Goal: Find contact information: Find contact information

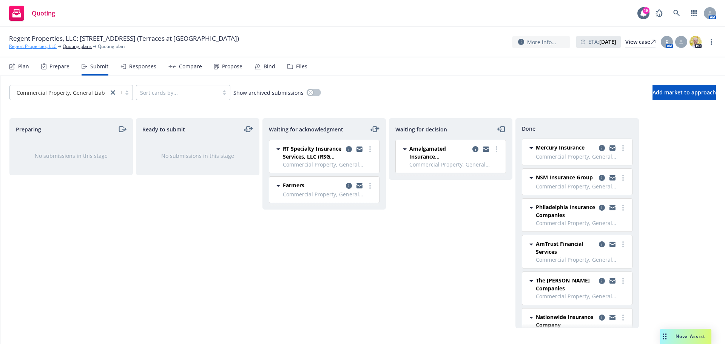
click at [35, 44] on link "Regent Properties, LLC" at bounding box center [33, 46] width 48 height 7
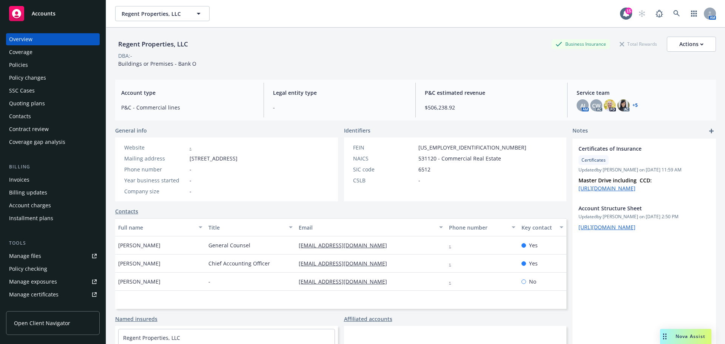
click at [22, 66] on div "Policies" at bounding box center [18, 65] width 19 height 12
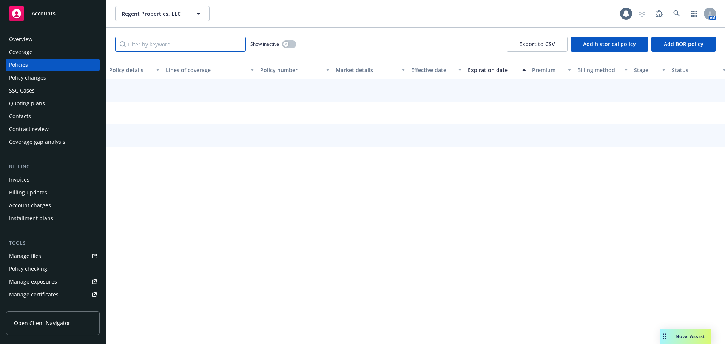
click at [167, 48] on input "Filter by keyword..." at bounding box center [180, 44] width 131 height 15
paste input "USF05442525"
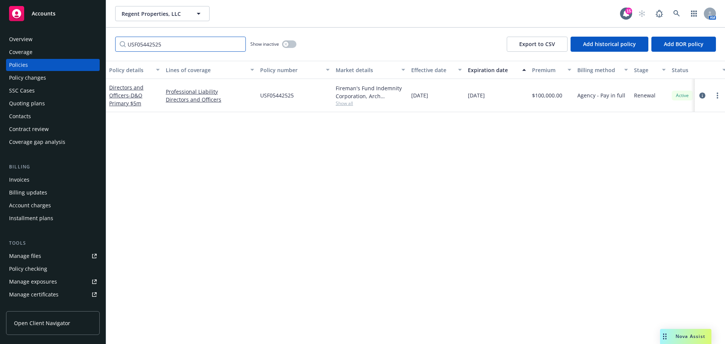
click at [185, 48] on input "USF05442525" at bounding box center [180, 44] width 131 height 15
paste input "P00100125331003"
click at [208, 40] on input "P00100125331003" at bounding box center [180, 44] width 131 height 15
paste input "USF01119325"
click at [219, 46] on input "USF01119325" at bounding box center [180, 44] width 131 height 15
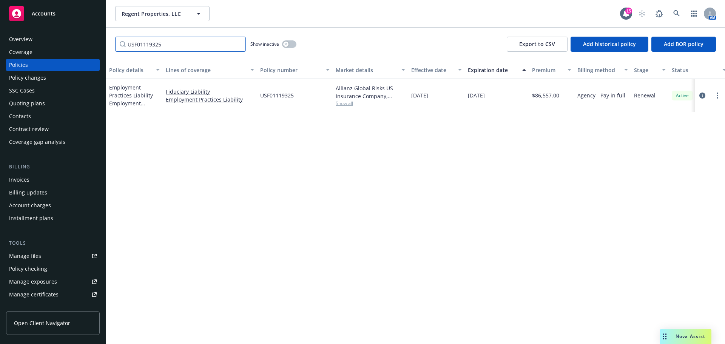
paste input "47-EMC32351304"
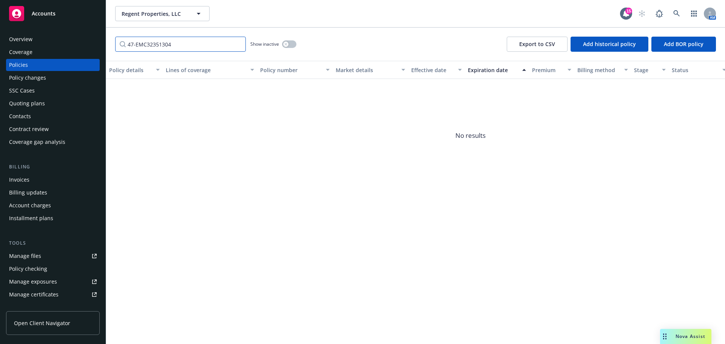
drag, startPoint x: 126, startPoint y: 43, endPoint x: 90, endPoint y: 39, distance: 36.8
click at [90, 39] on div "Accounts Overview Coverage Policies Policy changes SSC Cases Quoting plans Cont…" at bounding box center [362, 172] width 725 height 344
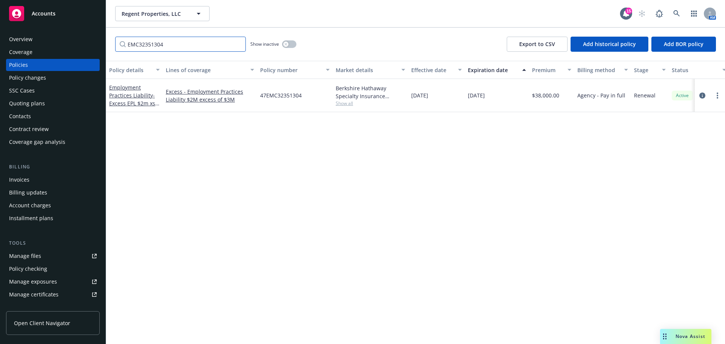
click at [212, 38] on input "EMC32351304" at bounding box center [180, 44] width 131 height 15
paste input "H25NGP20992305"
click at [177, 42] on input "H25NGP20992305" at bounding box center [180, 44] width 131 height 15
paste input "SAA113862411"
click at [197, 50] on input "SAA113862411" at bounding box center [180, 44] width 131 height 15
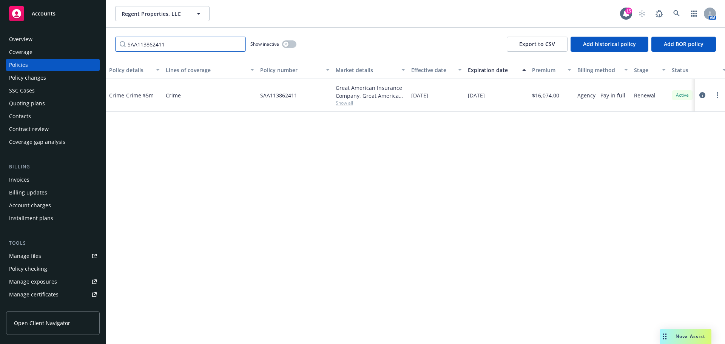
paste input "PE707302"
click at [214, 42] on input "PE707302" at bounding box center [180, 44] width 131 height 15
paste input "9365-19-49"
type input "9365-19-49"
click at [150, 17] on span "Regent Properties, LLC" at bounding box center [154, 14] width 65 height 8
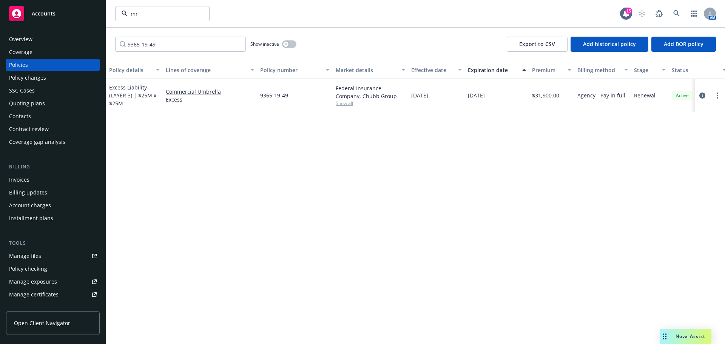
type input "mrk"
click at [138, 31] on div "MRK Partners, Inc." at bounding box center [146, 34] width 52 height 11
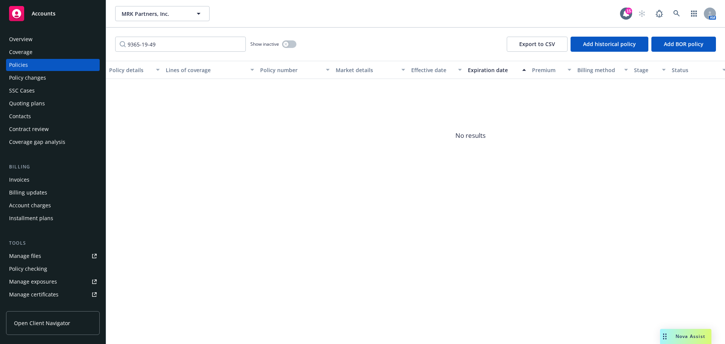
click at [26, 37] on div "Overview" at bounding box center [20, 39] width 23 height 12
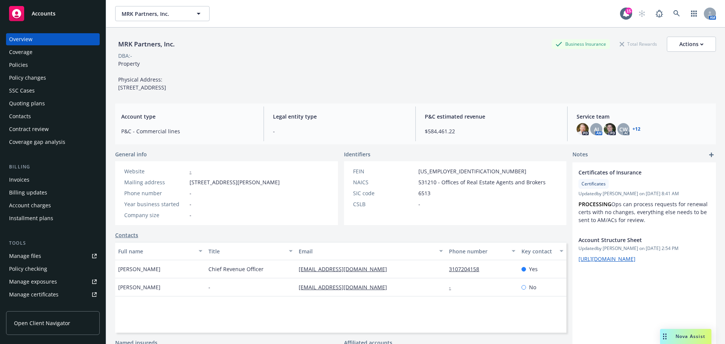
drag, startPoint x: 189, startPoint y: 189, endPoint x: 207, endPoint y: 198, distance: 19.4
click at [207, 186] on span "[STREET_ADDRESS][PERSON_NAME]" at bounding box center [234, 182] width 90 height 8
copy span "[STREET_ADDRESS][PERSON_NAME]"
click at [559, 64] on div "MRK Partners, Inc. Business Insurance Total Rewards Actions DBA: - Property Phy…" at bounding box center [415, 64] width 601 height 55
